Goal: Transaction & Acquisition: Purchase product/service

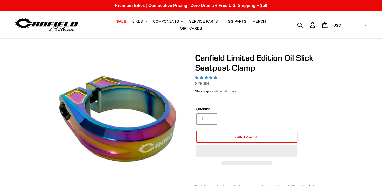
select select "highest-rating"
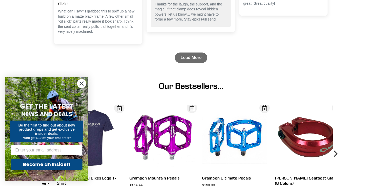
scroll to position [674, 0]
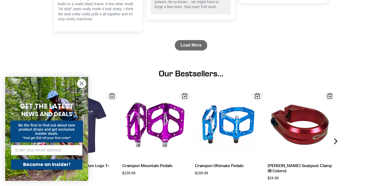
click at [81, 83] on circle "Close dialog" at bounding box center [81, 83] width 9 height 9
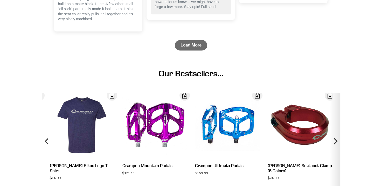
click at [334, 136] on icon "Next" at bounding box center [335, 141] width 6 height 58
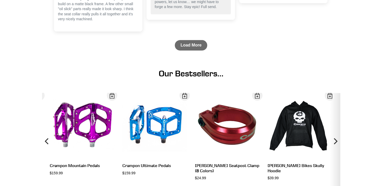
click at [334, 136] on icon "Next" at bounding box center [335, 141] width 6 height 58
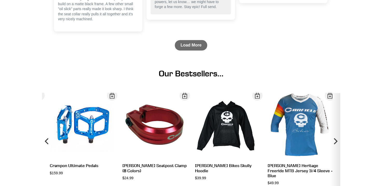
click at [334, 136] on icon "Next" at bounding box center [335, 141] width 6 height 58
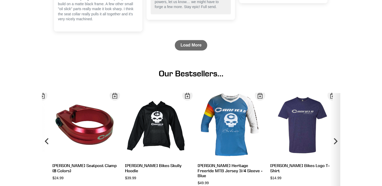
click at [334, 136] on icon "Next" at bounding box center [335, 141] width 6 height 58
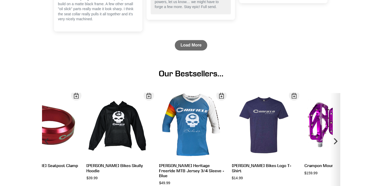
click at [334, 136] on icon "Next" at bounding box center [335, 141] width 6 height 58
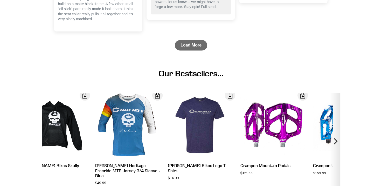
click at [334, 136] on icon "Next" at bounding box center [335, 141] width 6 height 58
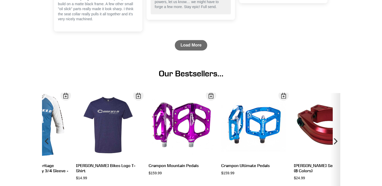
click at [334, 136] on icon "Next" at bounding box center [335, 141] width 6 height 58
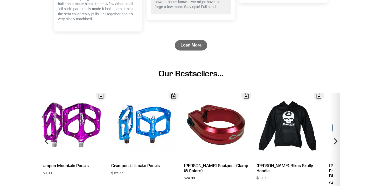
click at [334, 136] on icon "Next" at bounding box center [335, 141] width 6 height 58
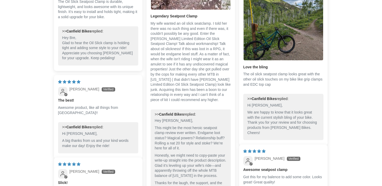
scroll to position [441, 0]
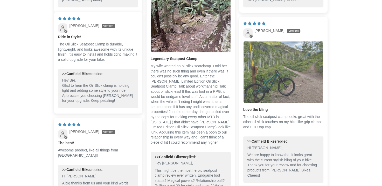
click at [279, 93] on img "Link to user picture 1" at bounding box center [283, 71] width 80 height 61
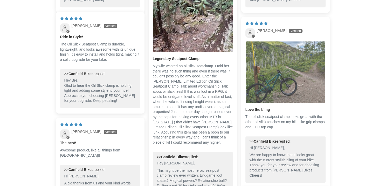
scroll to position [0, 0]
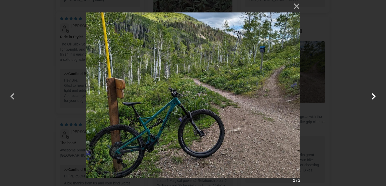
click at [373, 99] on button "button" at bounding box center [373, 93] width 12 height 12
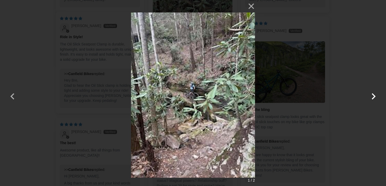
click at [373, 99] on button "button" at bounding box center [373, 93] width 12 height 12
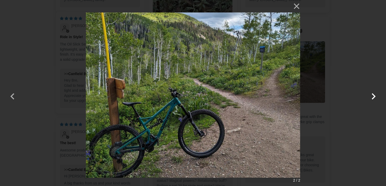
click at [373, 99] on button "button" at bounding box center [373, 93] width 12 height 12
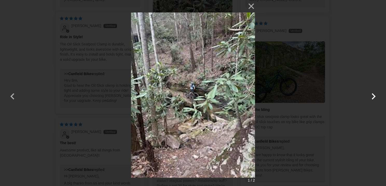
click at [373, 99] on button "button" at bounding box center [373, 93] width 12 height 12
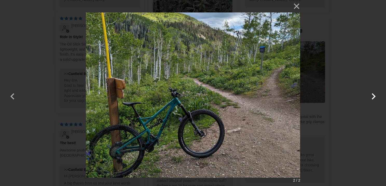
click at [373, 99] on button "button" at bounding box center [373, 93] width 12 height 12
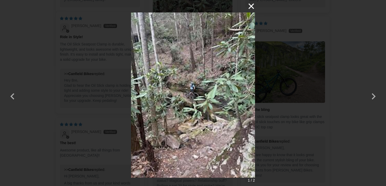
click at [250, 8] on button "×" at bounding box center [248, 6] width 12 height 12
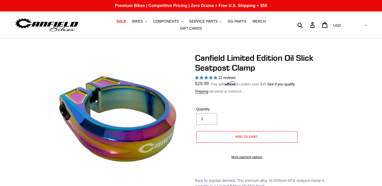
click at [229, 75] on span "12 reviews" at bounding box center [226, 77] width 17 height 4
click at [205, 76] on span "4.92 stars" at bounding box center [206, 77] width 5 height 3
click at [116, 23] on span "SALE" at bounding box center [121, 21] width 10 height 4
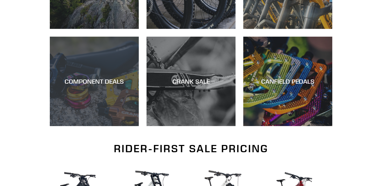
scroll to position [233, 0]
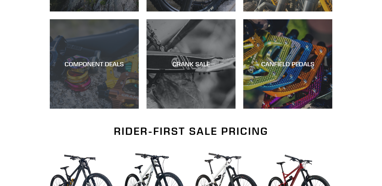
click at [114, 60] on div "COMPONENT DEALS" at bounding box center [94, 64] width 89 height 8
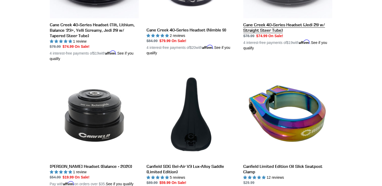
scroll to position [648, 0]
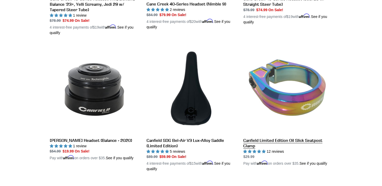
click at [316, 90] on link "Canfield Limited Edition Oil Slick Seatpost Clamp" at bounding box center [287, 105] width 89 height 121
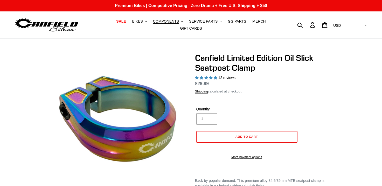
select select "highest-rating"
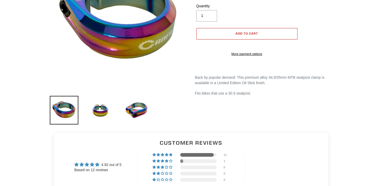
scroll to position [104, 0]
